Goal: Information Seeking & Learning: Learn about a topic

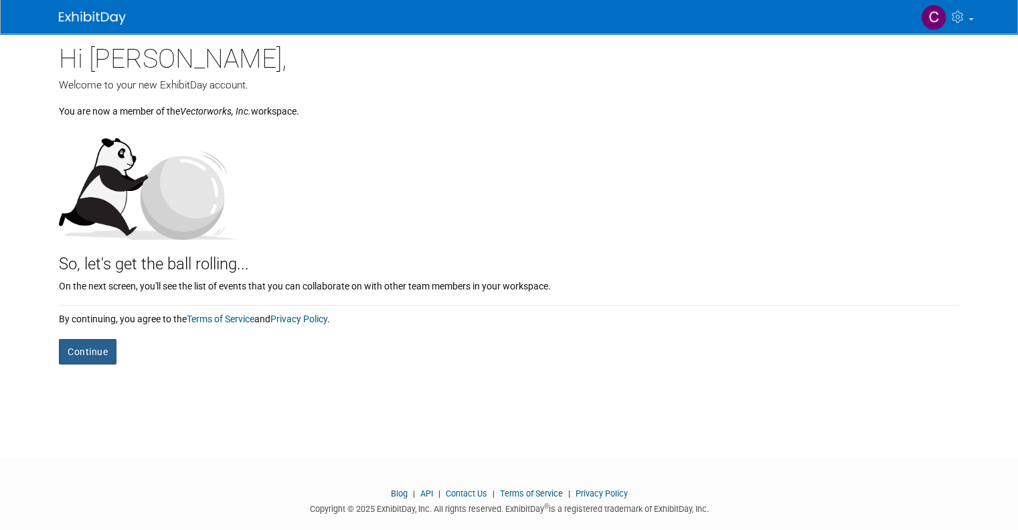
click at [77, 355] on button "Continue" at bounding box center [88, 351] width 58 height 25
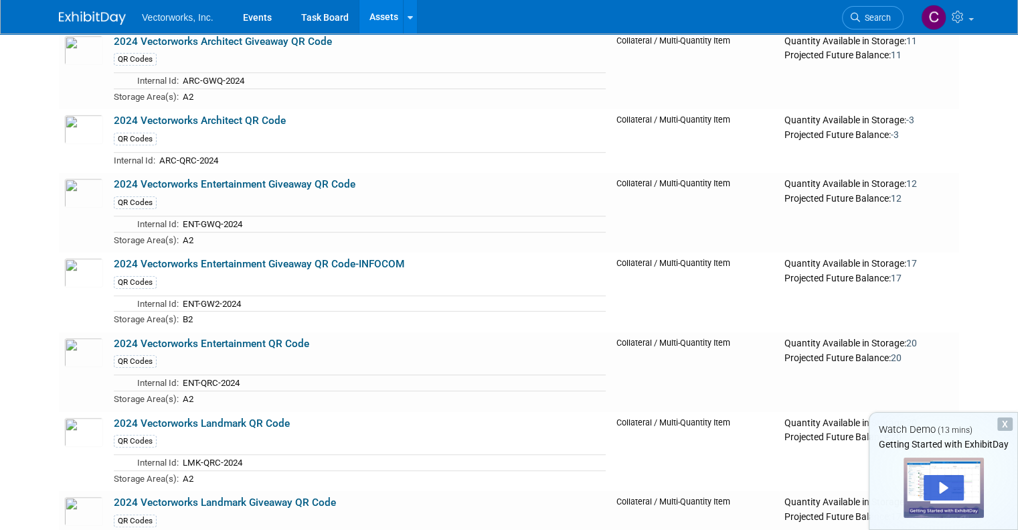
scroll to position [702, 0]
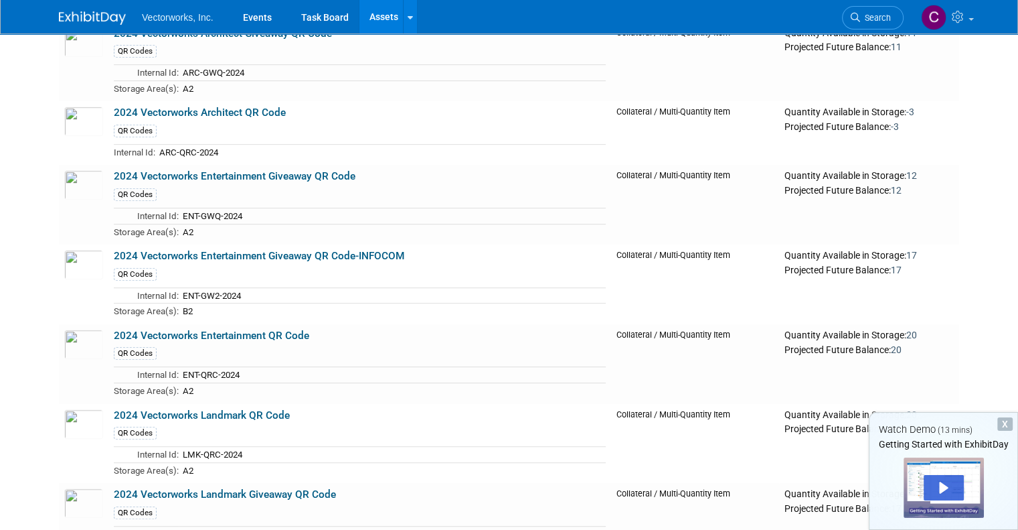
click at [1007, 420] on div "X" at bounding box center [1005, 423] width 15 height 13
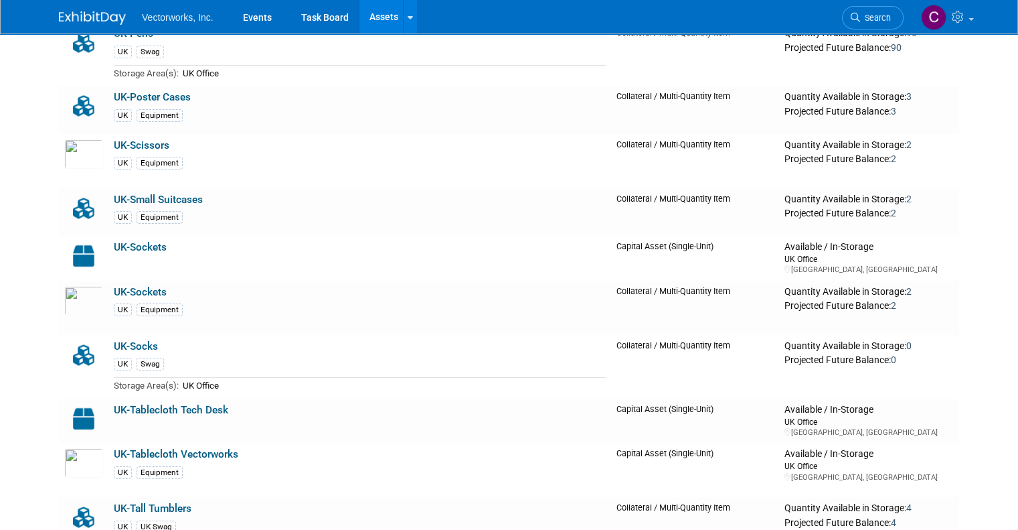
scroll to position [18234, 0]
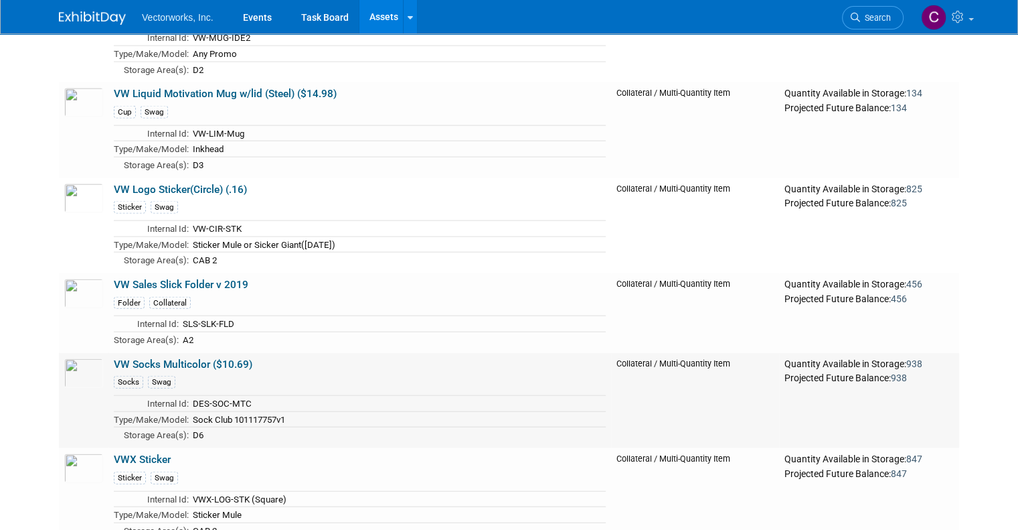
click at [233, 358] on link "VW Socks Multicolor ($10.69)" at bounding box center [183, 364] width 139 height 12
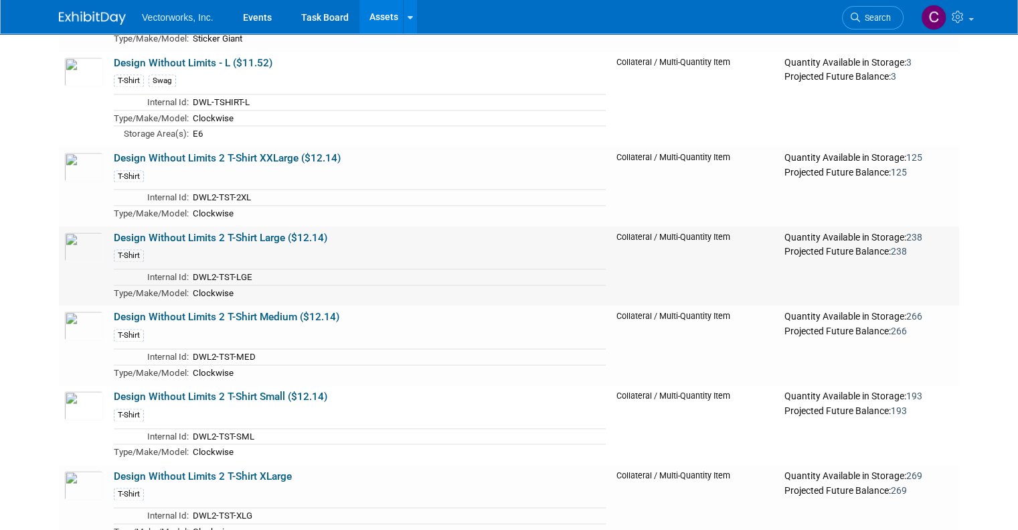
scroll to position [7098, 0]
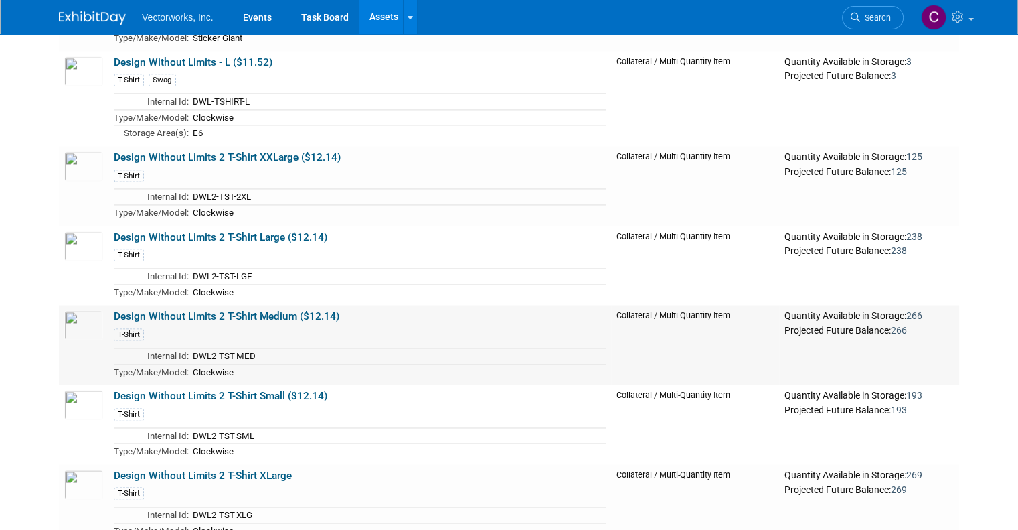
click at [315, 310] on link "Design Without Limits 2 T-Shirt Medium ($12.14)" at bounding box center [227, 316] width 226 height 12
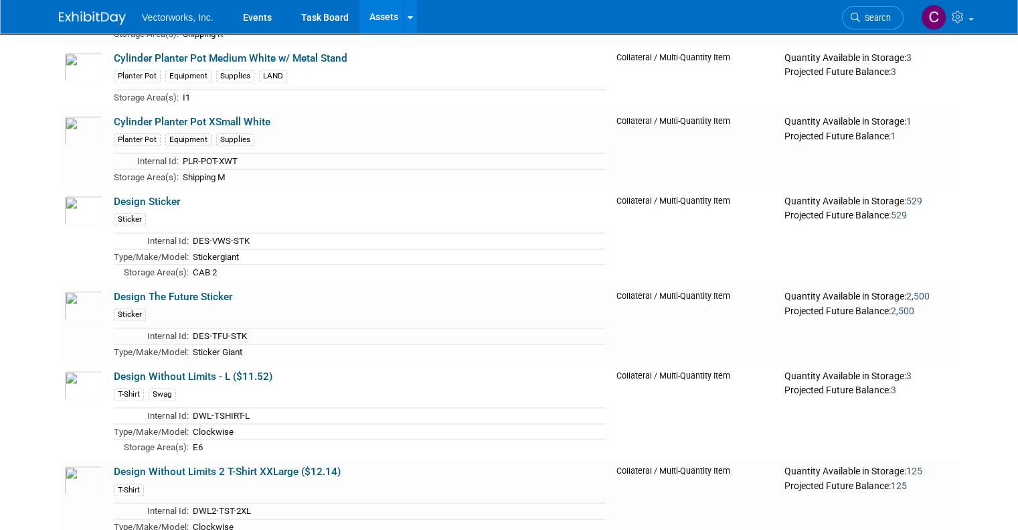
scroll to position [6800, 0]
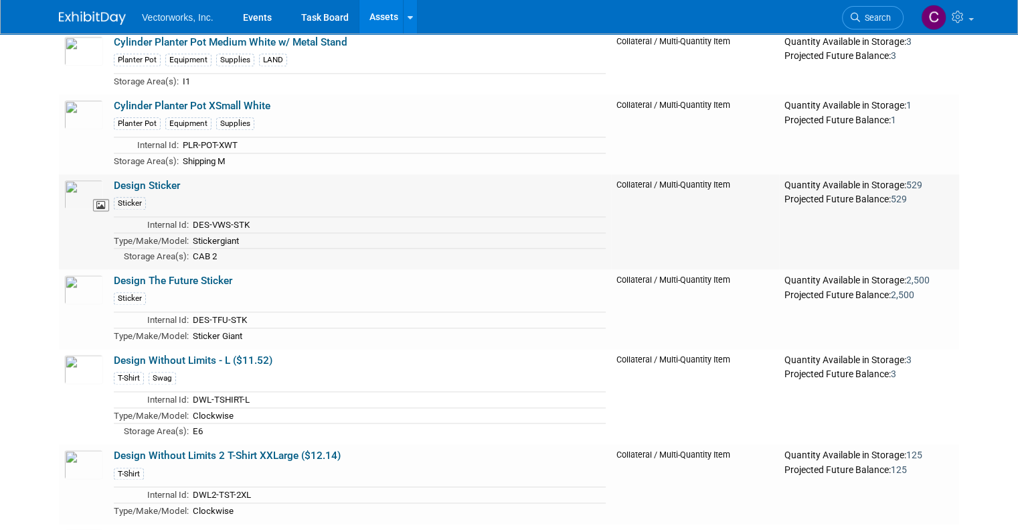
click at [78, 179] on img at bounding box center [83, 193] width 39 height 29
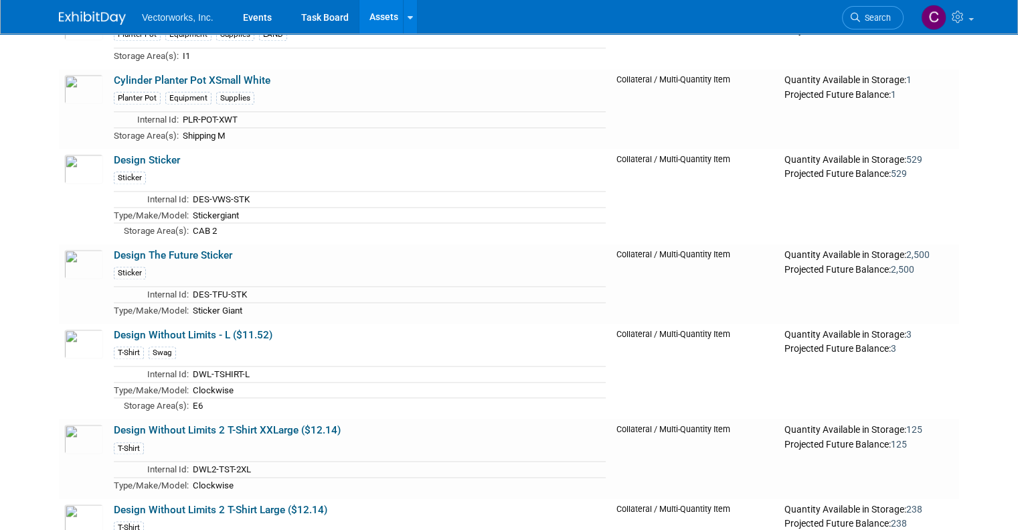
scroll to position [6824, 0]
click at [198, 250] on link "Design The Future Sticker" at bounding box center [173, 256] width 119 height 12
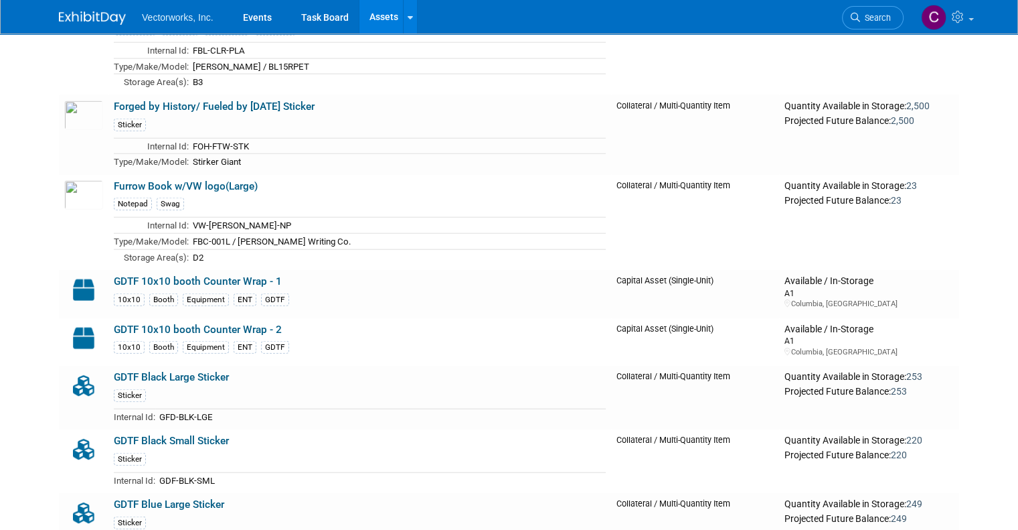
scroll to position [8392, 0]
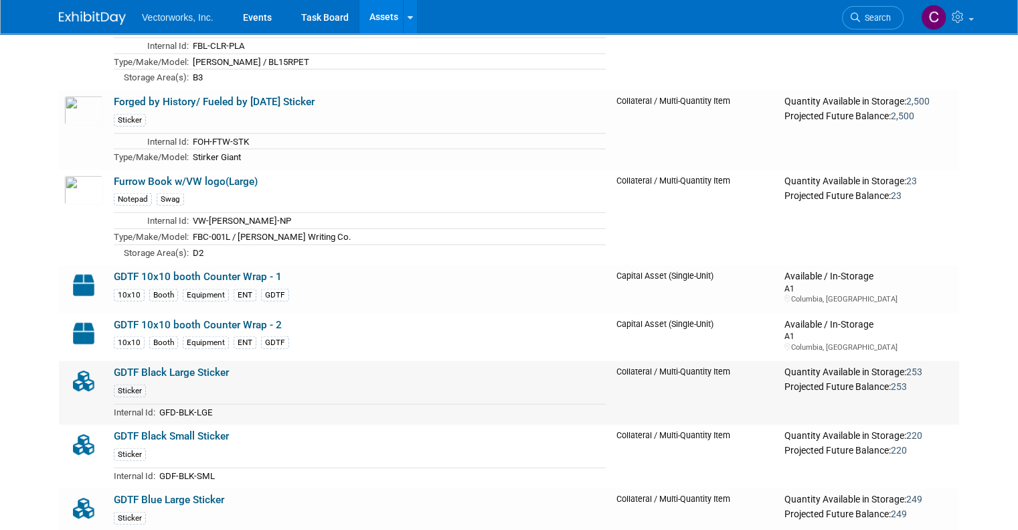
click at [84, 366] on img at bounding box center [83, 380] width 39 height 29
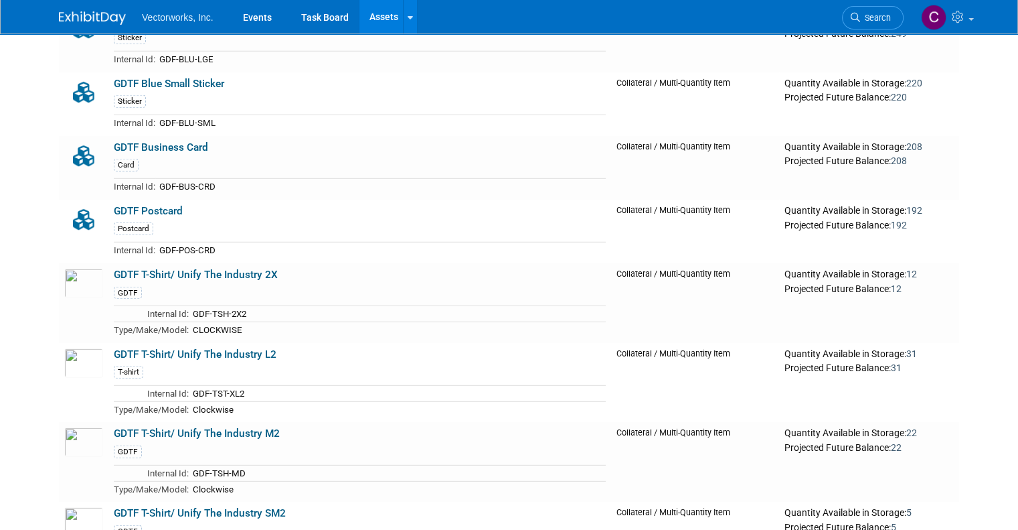
scroll to position [8874, 0]
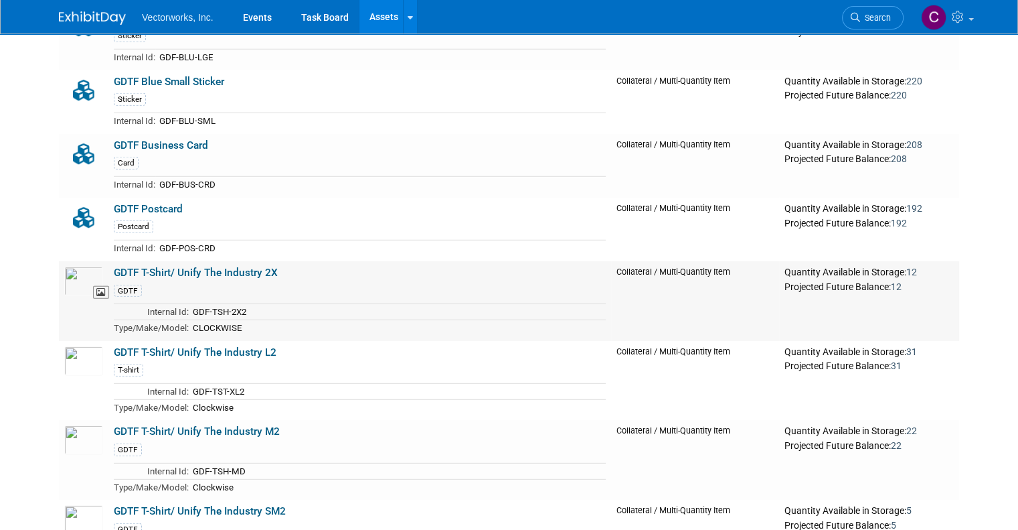
click at [78, 266] on img at bounding box center [83, 280] width 39 height 29
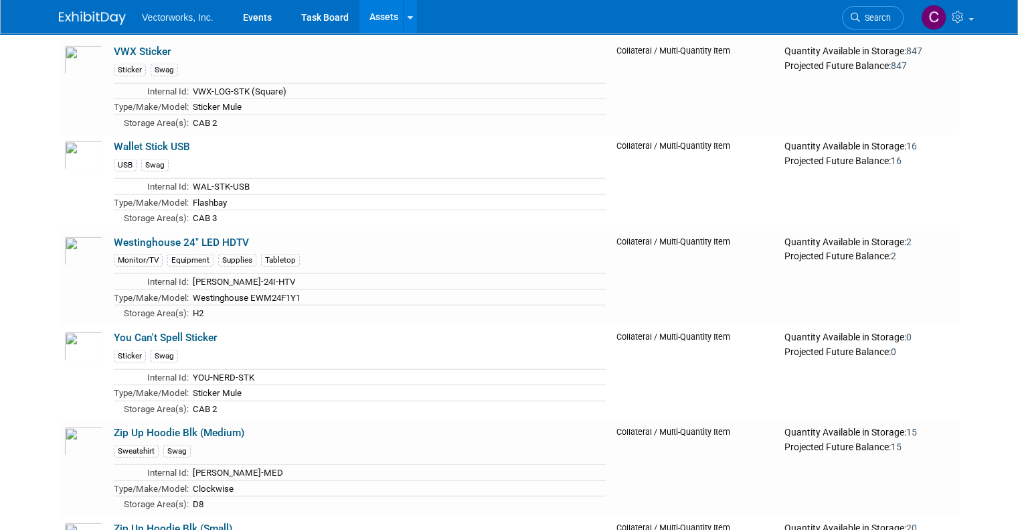
scroll to position [18639, 0]
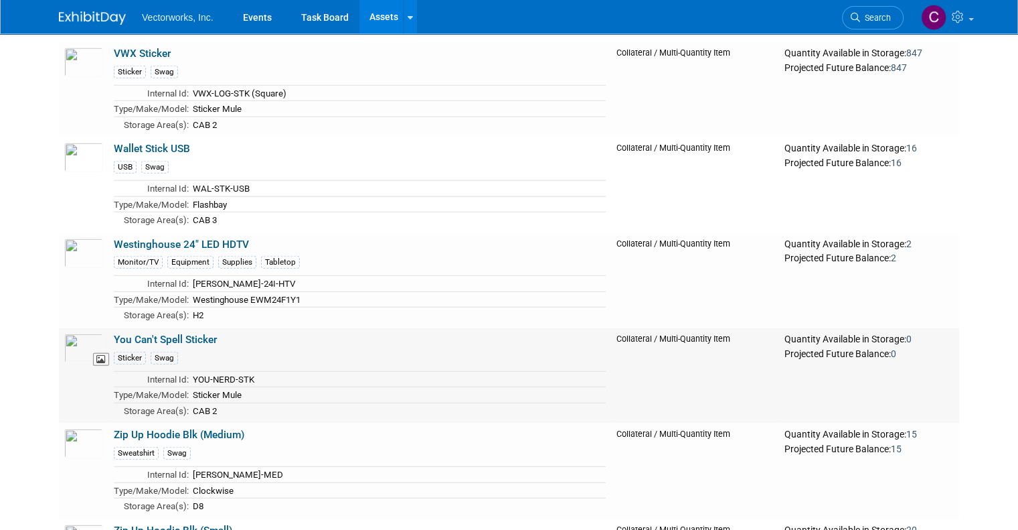
click at [73, 333] on img at bounding box center [83, 347] width 39 height 29
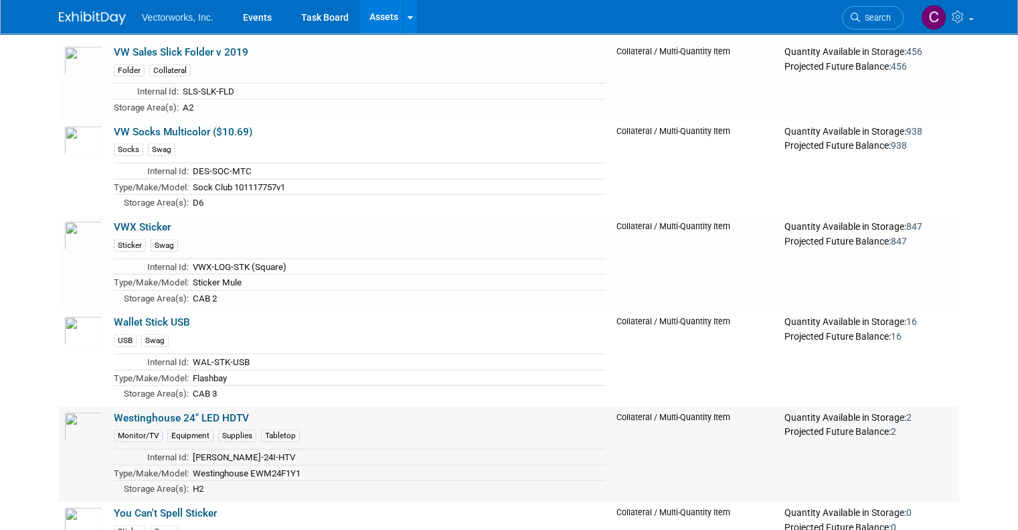
scroll to position [18422, 0]
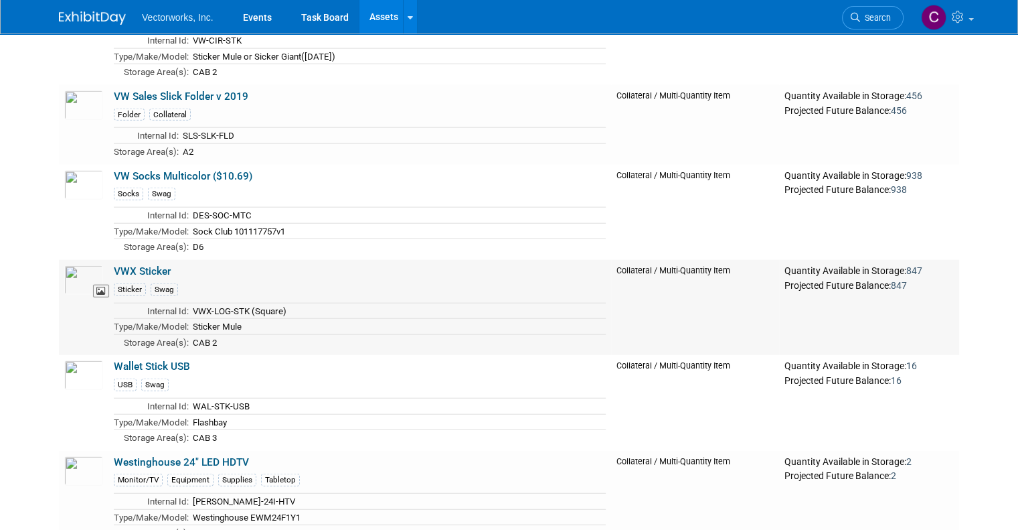
click at [72, 265] on img at bounding box center [83, 279] width 39 height 29
click at [64, 170] on img at bounding box center [83, 184] width 39 height 29
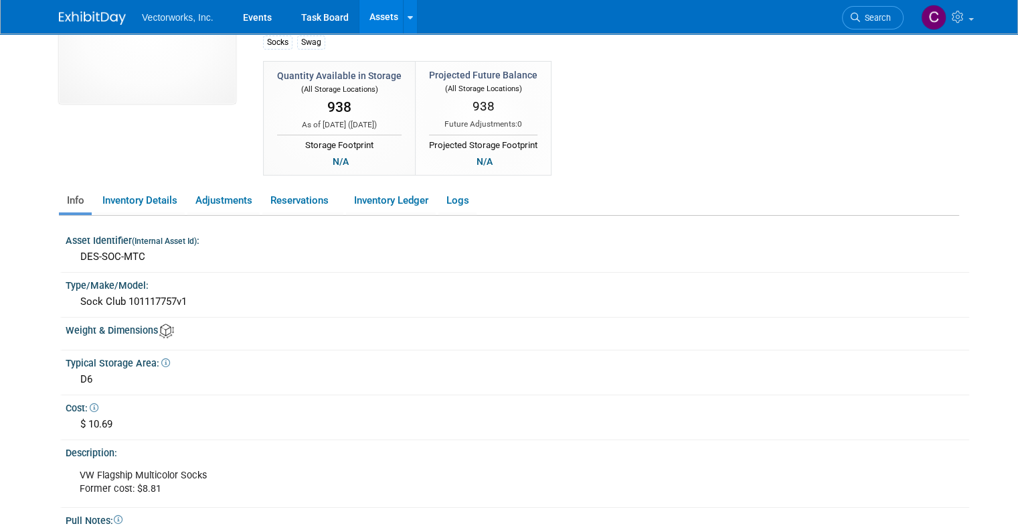
scroll to position [118, 0]
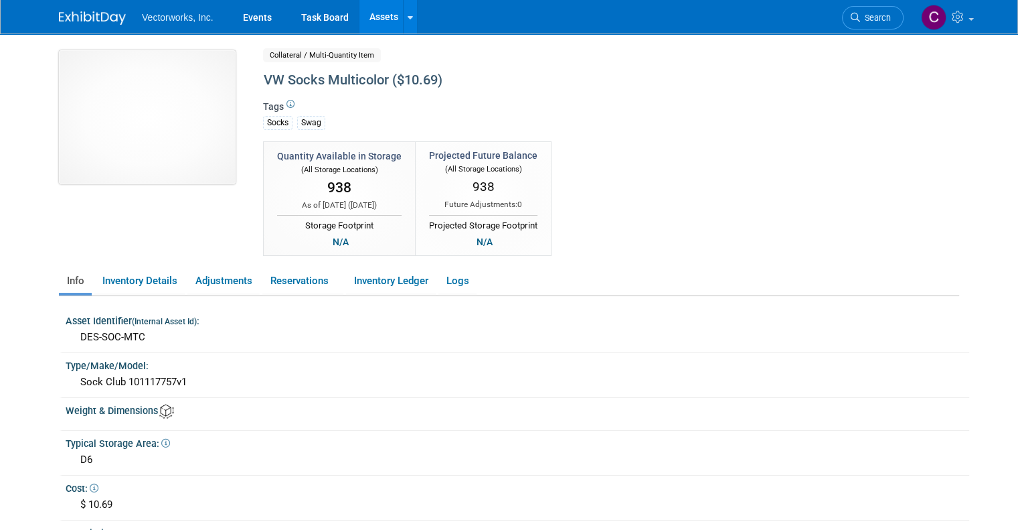
drag, startPoint x: 129, startPoint y: 86, endPoint x: 108, endPoint y: 108, distance: 30.8
click at [108, 108] on img at bounding box center [147, 117] width 177 height 134
